Goal: Book appointment/travel/reservation

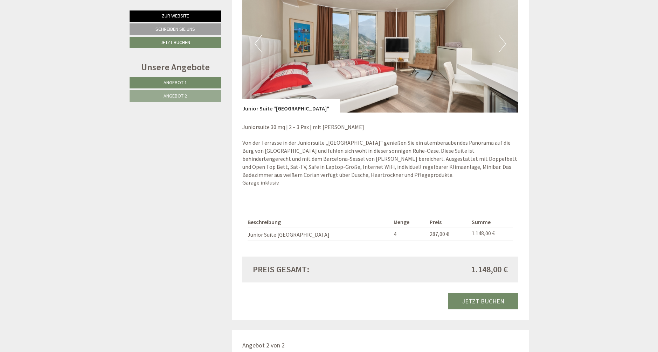
scroll to position [547, 0]
click at [505, 41] on button "Next" at bounding box center [501, 43] width 7 height 17
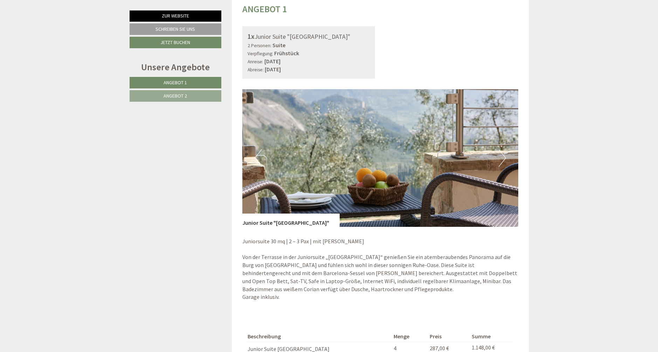
scroll to position [432, 0]
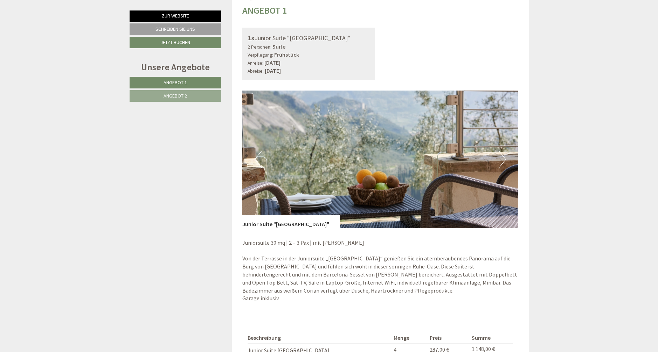
click at [504, 157] on button "Next" at bounding box center [501, 159] width 7 height 17
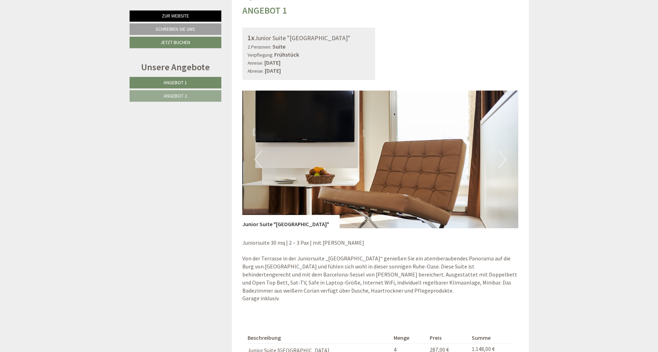
click at [504, 157] on button "Next" at bounding box center [501, 159] width 7 height 17
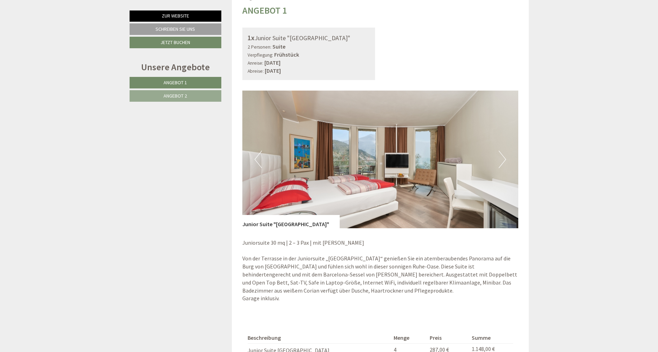
click at [504, 158] on button "Next" at bounding box center [501, 159] width 7 height 17
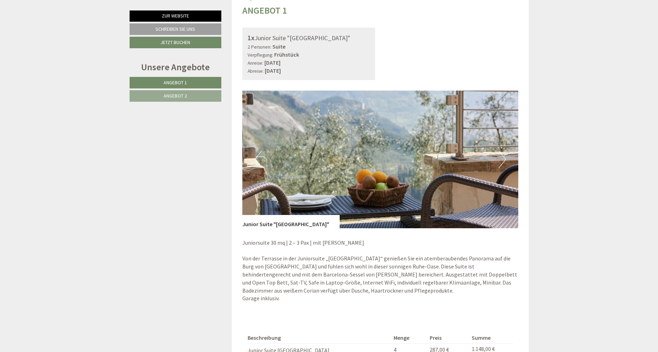
click at [504, 158] on button "Next" at bounding box center [501, 159] width 7 height 17
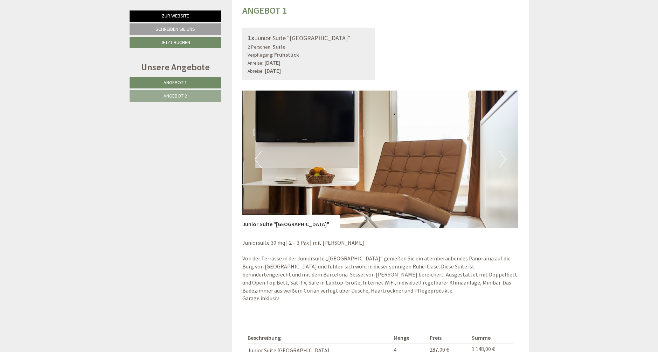
click at [504, 158] on button "Next" at bounding box center [501, 159] width 7 height 17
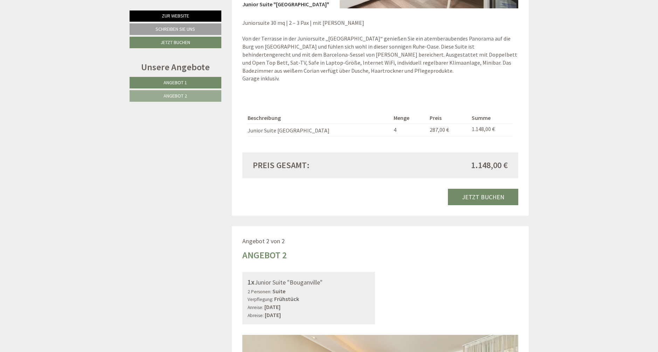
scroll to position [653, 0]
click at [489, 191] on link "Jetzt buchen" at bounding box center [483, 196] width 70 height 16
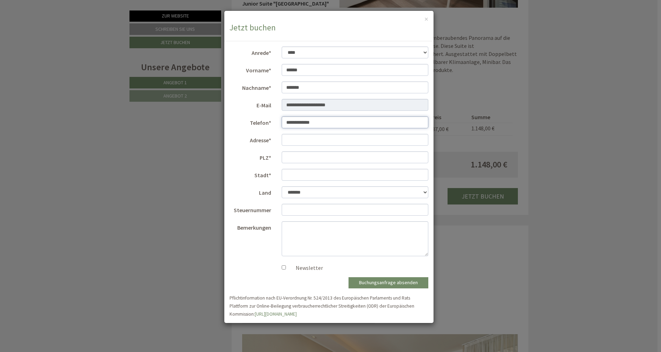
type input "**********"
click at [230, 183] on form "**********" at bounding box center [329, 182] width 199 height 271
type input "****"
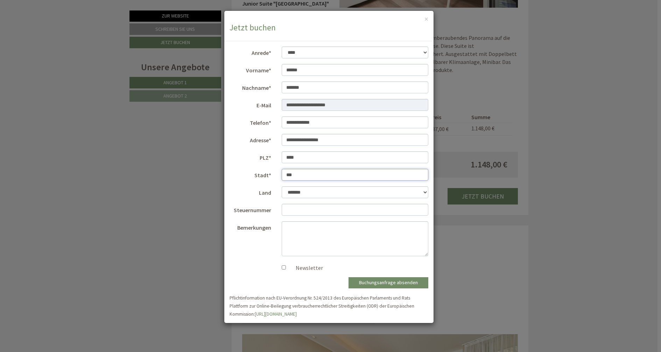
type input "****"
select select "*"
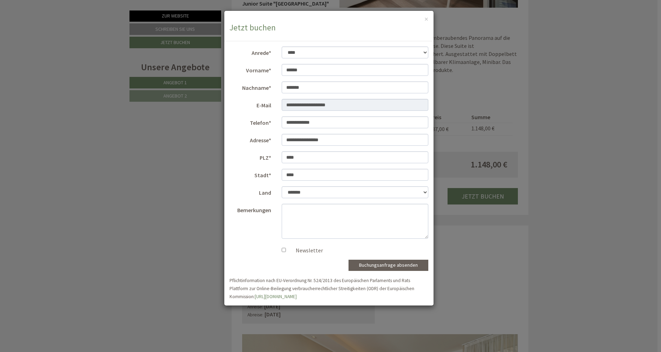
click at [389, 266] on button "Buchungsanfrage absenden" at bounding box center [389, 265] width 80 height 11
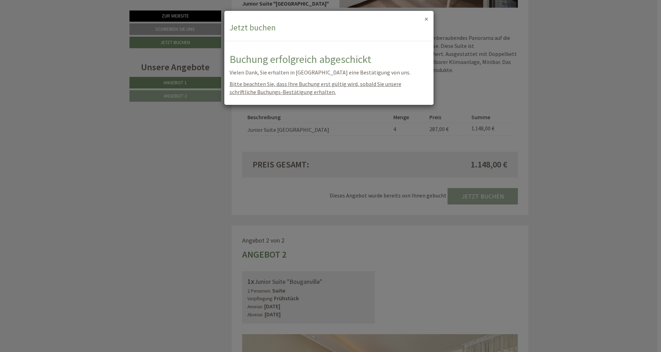
click at [427, 19] on button "×" at bounding box center [426, 18] width 4 height 7
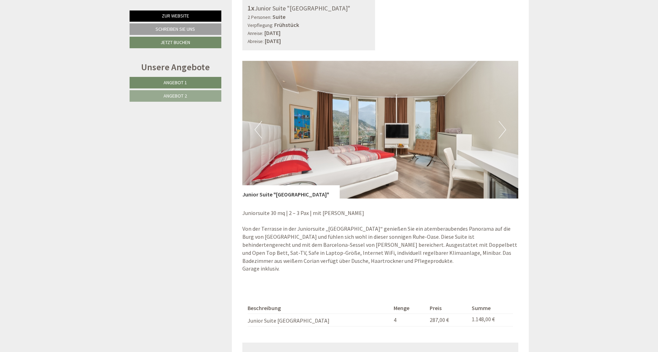
scroll to position [461, 0]
click at [502, 128] on button "Next" at bounding box center [501, 129] width 7 height 17
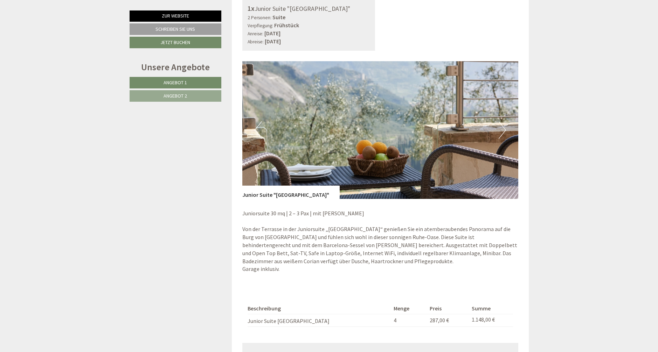
click at [502, 128] on button "Next" at bounding box center [501, 129] width 7 height 17
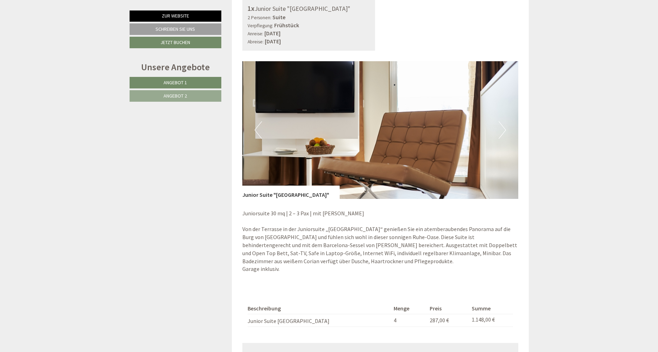
click at [502, 128] on button "Next" at bounding box center [501, 129] width 7 height 17
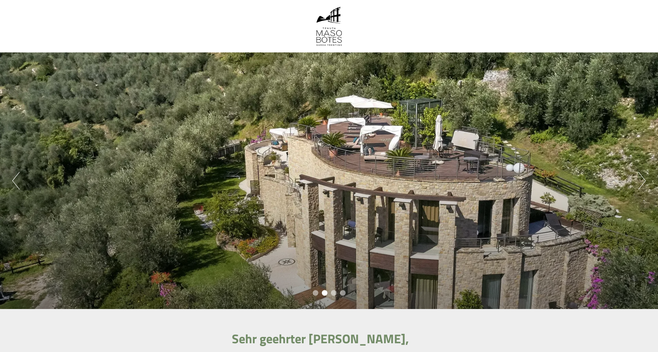
scroll to position [0, 0]
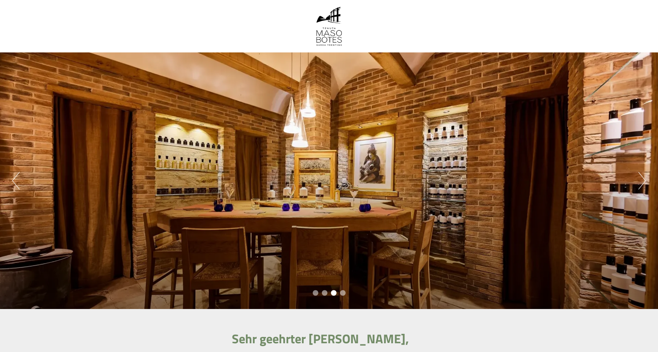
click at [642, 181] on button "Next" at bounding box center [641, 180] width 7 height 17
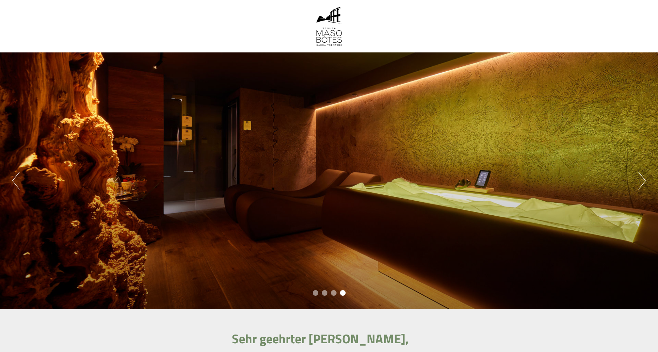
click at [642, 181] on button "Next" at bounding box center [641, 180] width 7 height 17
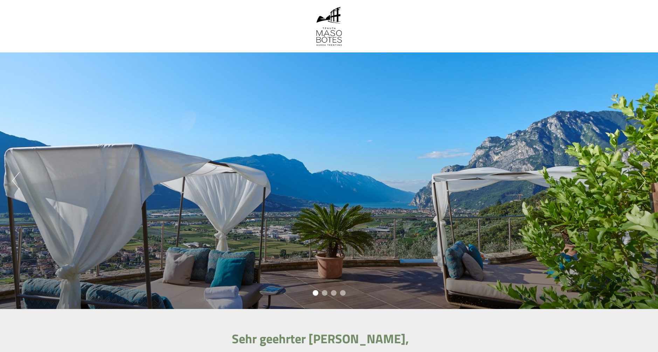
click at [640, 181] on button "Next" at bounding box center [641, 180] width 7 height 17
